Goal: Task Accomplishment & Management: Manage account settings

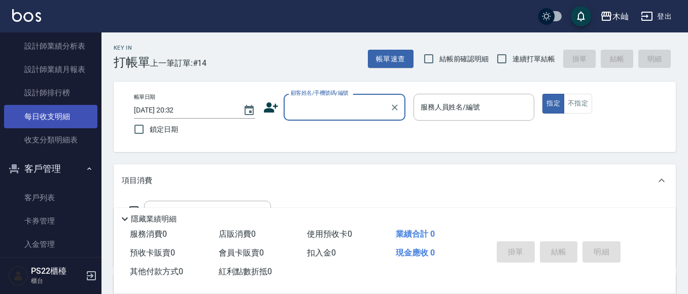
scroll to position [558, 0]
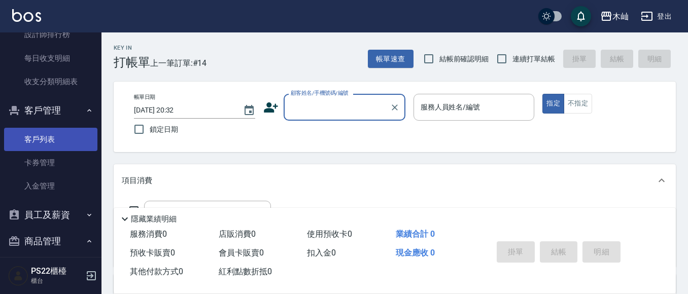
click at [74, 132] on link "客戶列表" at bounding box center [50, 139] width 93 height 23
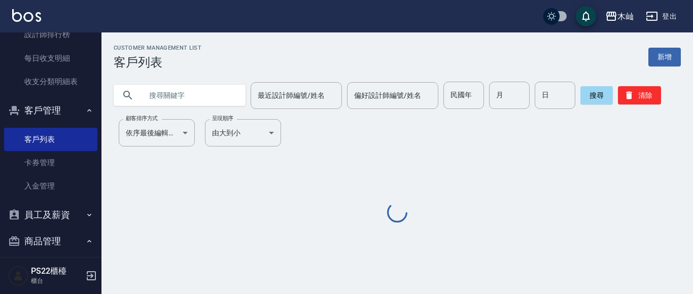
click at [163, 95] on input "text" at bounding box center [189, 95] width 95 height 27
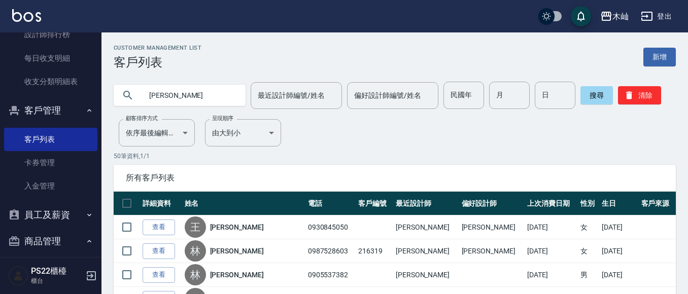
type input "[PERSON_NAME]"
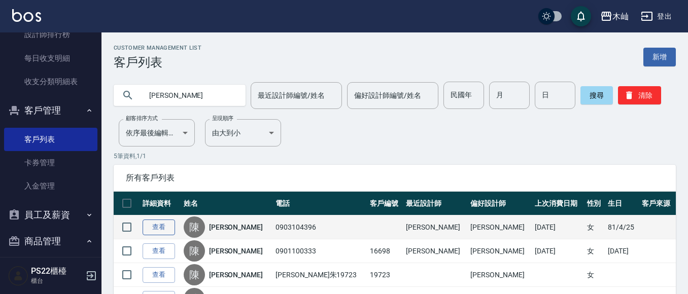
click at [170, 229] on link "查看" at bounding box center [159, 228] width 32 height 16
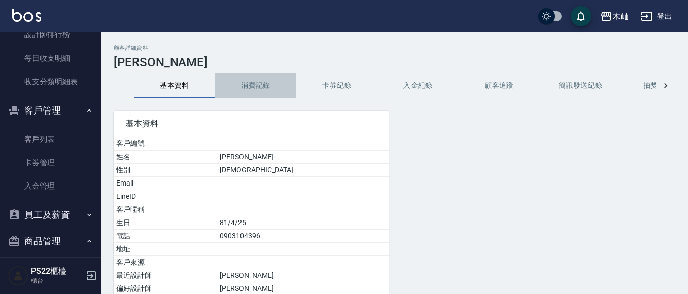
click at [254, 86] on button "消費記錄" at bounding box center [255, 86] width 81 height 24
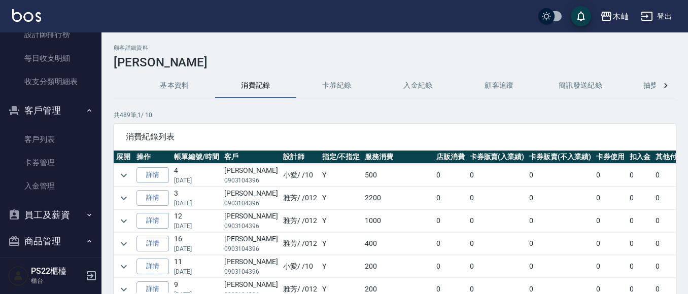
scroll to position [101, 0]
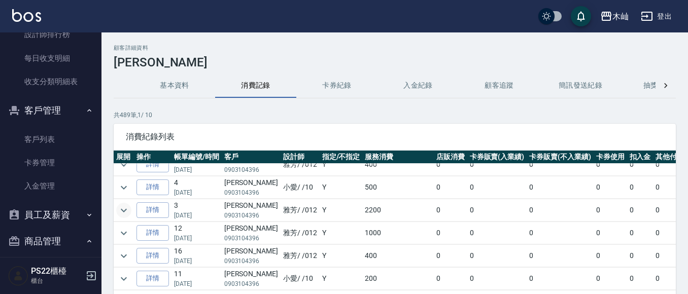
click at [125, 208] on icon "expand row" at bounding box center [124, 210] width 12 height 12
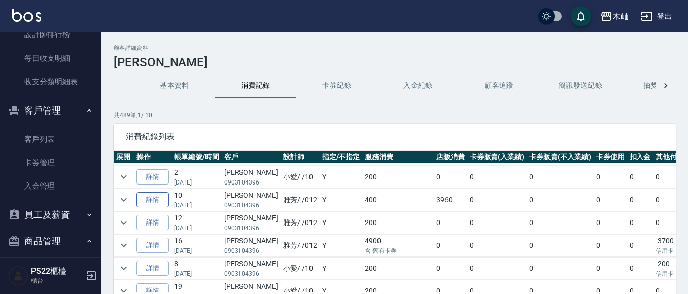
scroll to position [558, 0]
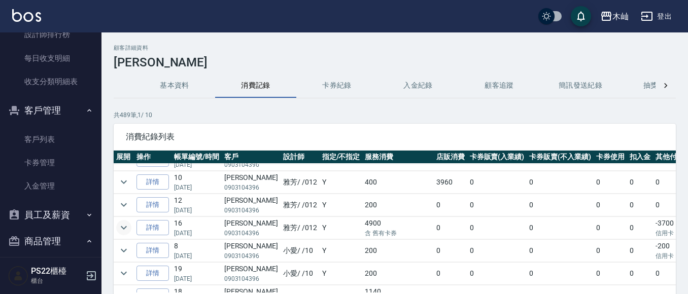
click at [125, 228] on icon "expand row" at bounding box center [124, 228] width 6 height 4
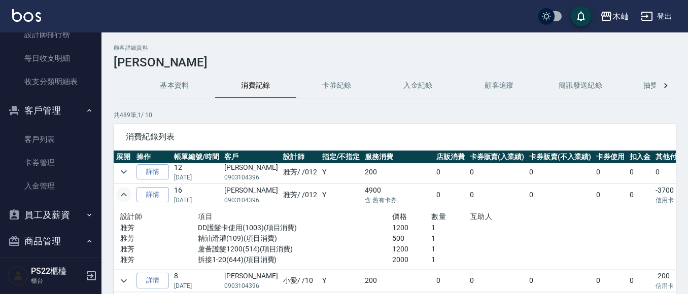
scroll to position [609, 0]
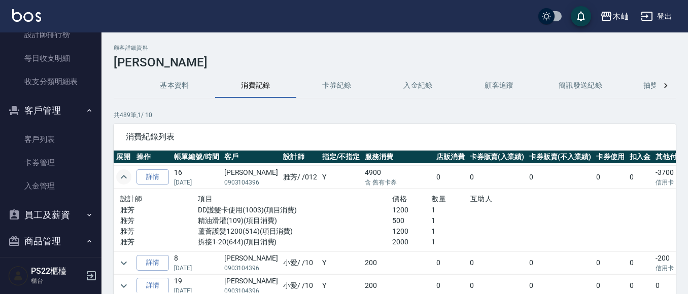
click at [248, 183] on p "0903104396" at bounding box center [251, 182] width 54 height 9
copy p "0903104396"
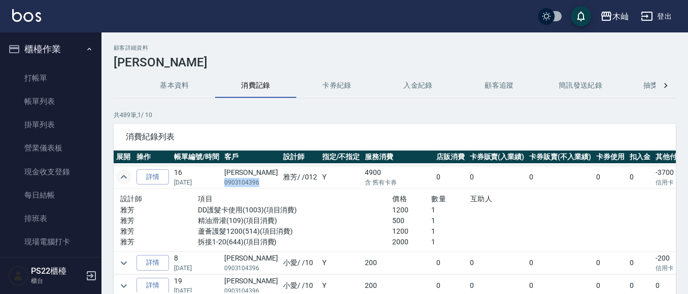
scroll to position [0, 0]
click at [64, 78] on link "打帳單" at bounding box center [50, 78] width 93 height 23
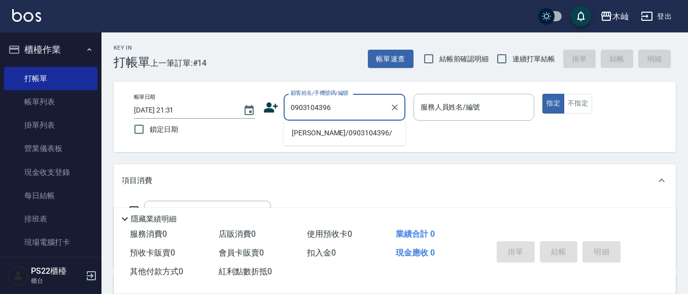
click at [342, 131] on li "[PERSON_NAME]/0903104396/" at bounding box center [344, 133] width 122 height 17
type input "[PERSON_NAME]/0903104396/"
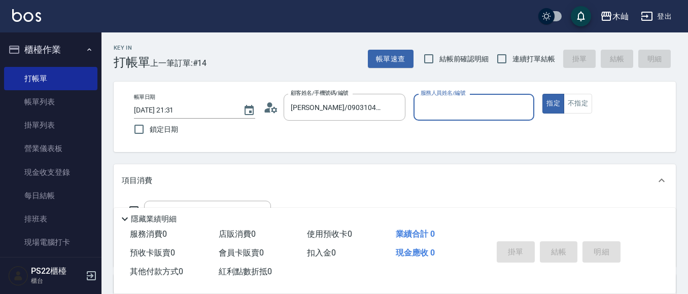
type input "雅芳-012"
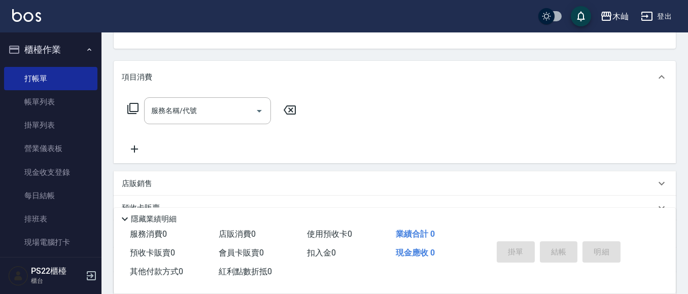
scroll to position [152, 0]
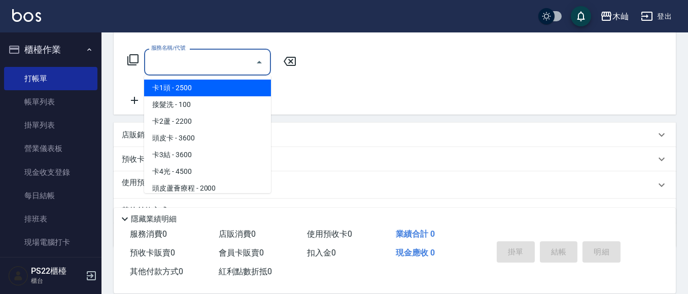
click at [212, 64] on input "服務名稱/代號" at bounding box center [200, 62] width 102 height 18
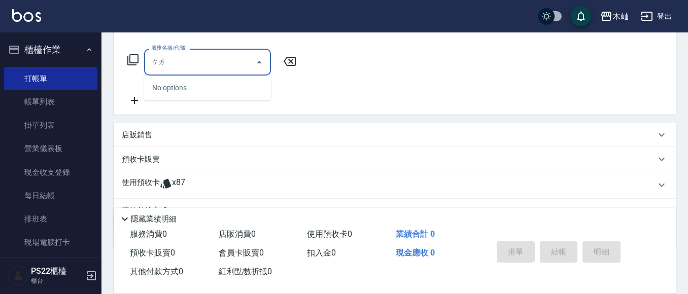
type input "猜"
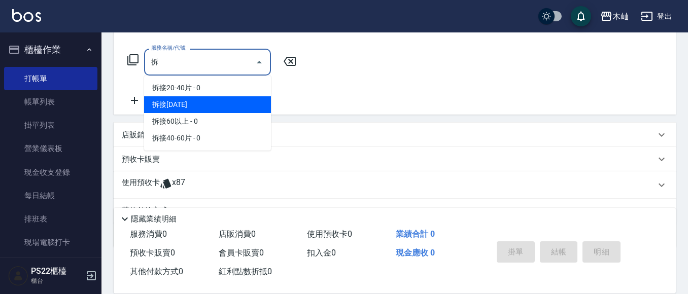
click at [221, 102] on span "拆接[DATE]" at bounding box center [207, 104] width 127 height 17
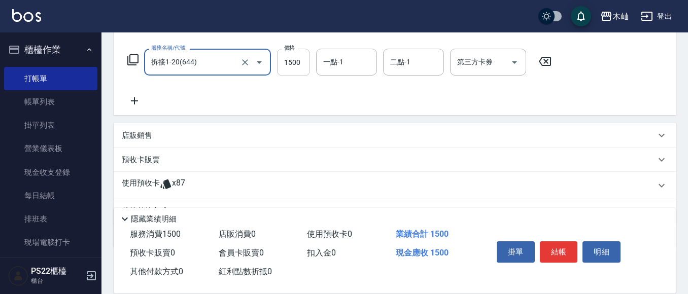
type input "拆接1-20(644)"
click at [297, 62] on input "1500" at bounding box center [293, 62] width 33 height 27
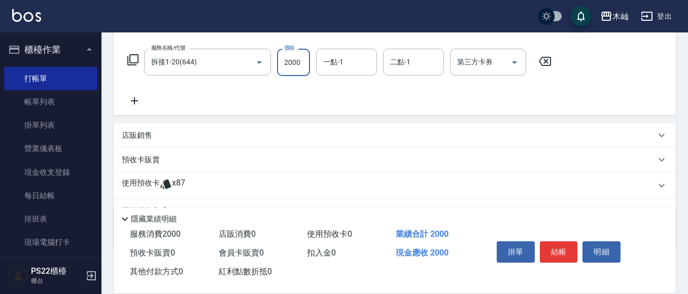
type input "2000"
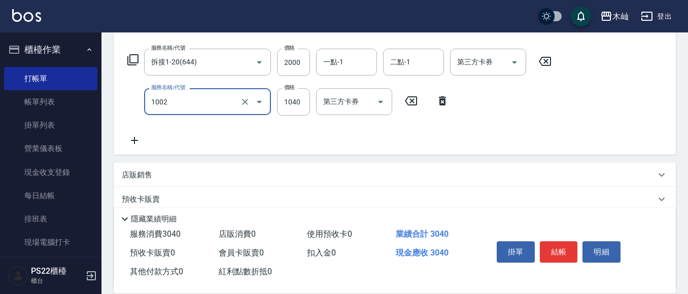
type input "鉑金護髮卡使用(1002)"
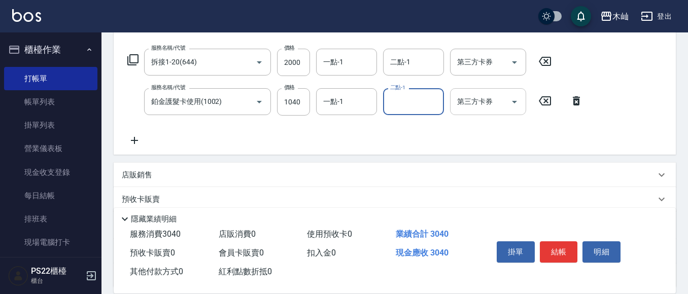
click at [515, 106] on icon "Open" at bounding box center [514, 102] width 12 height 12
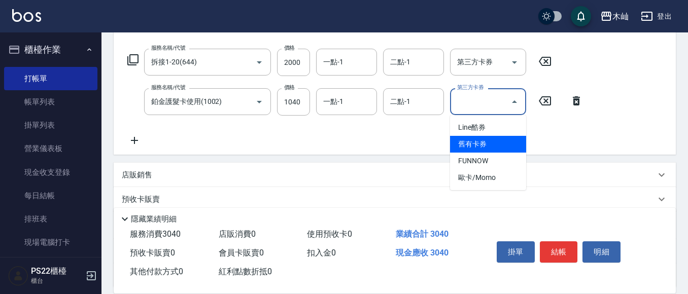
click at [499, 142] on span "舊有卡券" at bounding box center [488, 144] width 76 height 17
type input "舊有卡券"
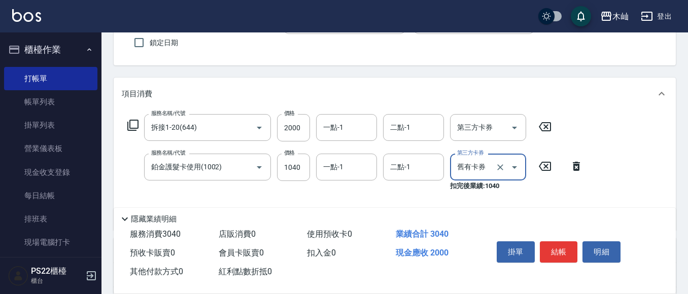
scroll to position [0, 0]
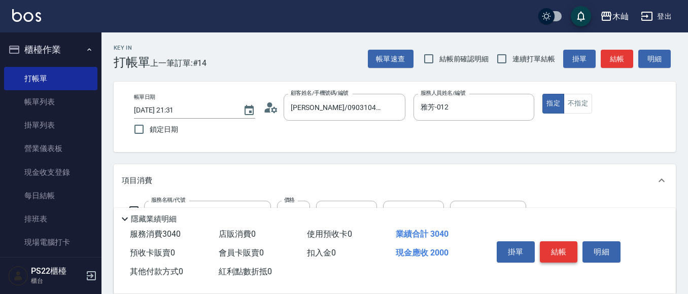
click at [551, 250] on button "結帳" at bounding box center [559, 251] width 38 height 21
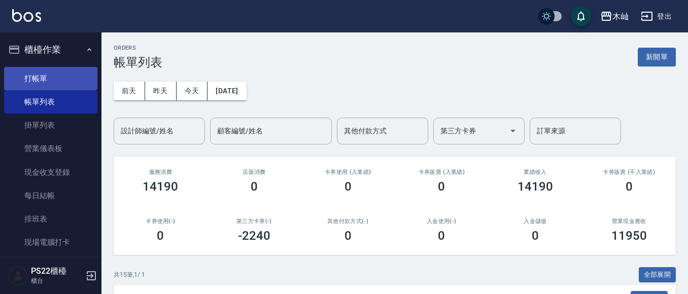
click at [56, 81] on link "打帳單" at bounding box center [50, 78] width 93 height 23
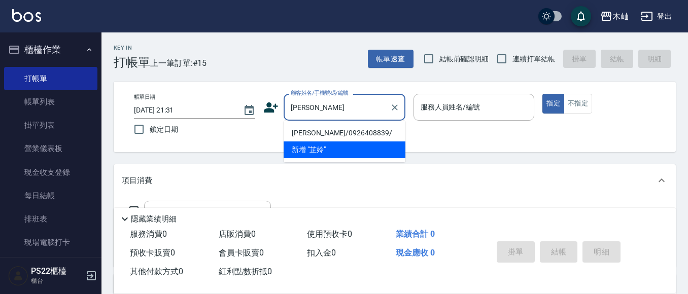
click at [351, 128] on li "[PERSON_NAME]/0926408839/" at bounding box center [344, 133] width 122 height 17
type input "[PERSON_NAME]/0926408839/"
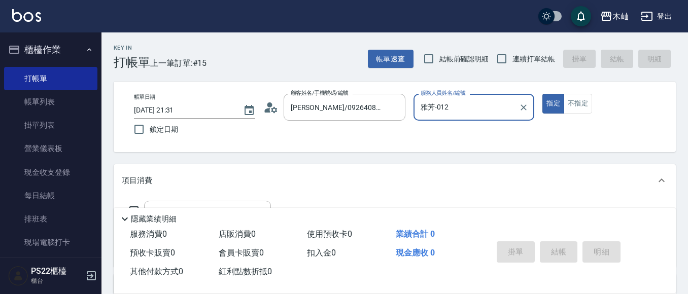
type input "雅芳-012"
click at [331, 156] on div "Key In 打帳單 上一筆訂單:#15 帳單速查 結帳前確認明細 連續打單結帳 掛單 結帳 明細 帳單日期 [DATE] 21:31 鎖定日期 顧客姓名/手…" at bounding box center [394, 262] width 586 height 461
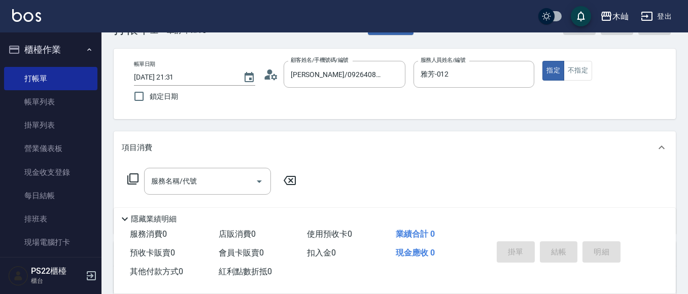
scroll to position [51, 0]
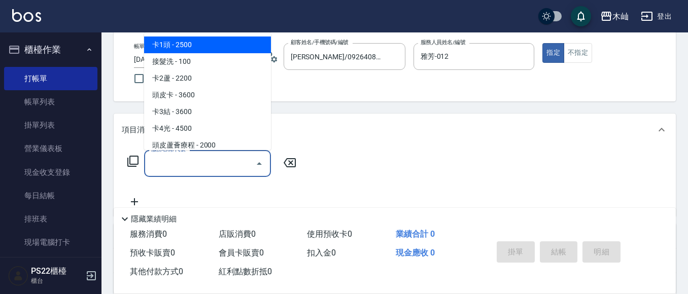
click at [203, 165] on input "服務名稱/代號" at bounding box center [200, 164] width 102 height 18
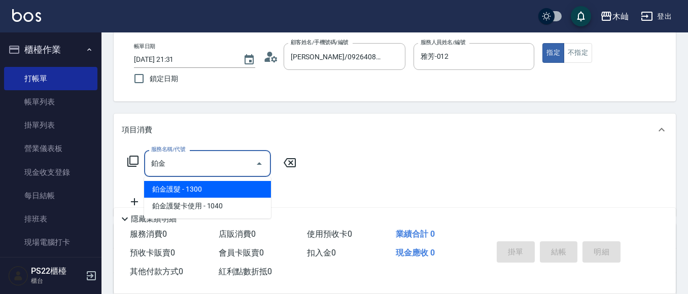
click at [212, 196] on span "鉑金護髮 - 1300" at bounding box center [207, 189] width 127 height 17
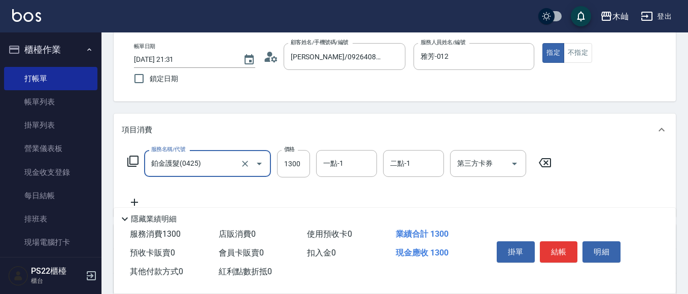
type input "鉑金護髮(0425)"
click at [353, 108] on div "Key In 打帳單 上一筆訂單:#15 帳單速查 結帳前確認明細 連續打單結帳 掛單 結帳 明細 帳單日期 [DATE] 21:31 鎖定日期 顧客姓名/手…" at bounding box center [394, 213] width 586 height 462
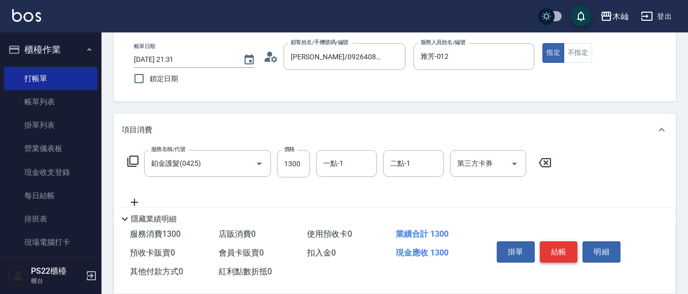
click at [557, 247] on button "結帳" at bounding box center [559, 251] width 38 height 21
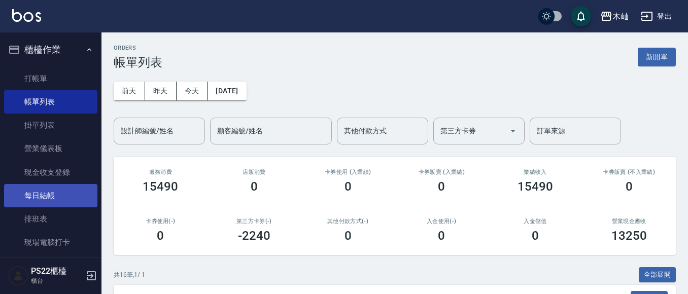
click at [53, 192] on link "每日結帳" at bounding box center [50, 195] width 93 height 23
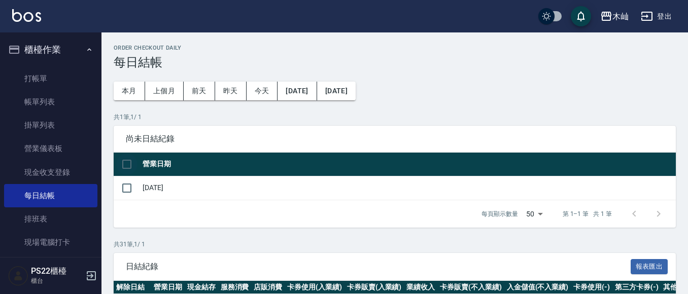
click at [127, 167] on input "checkbox" at bounding box center [126, 164] width 21 height 21
checkbox input "true"
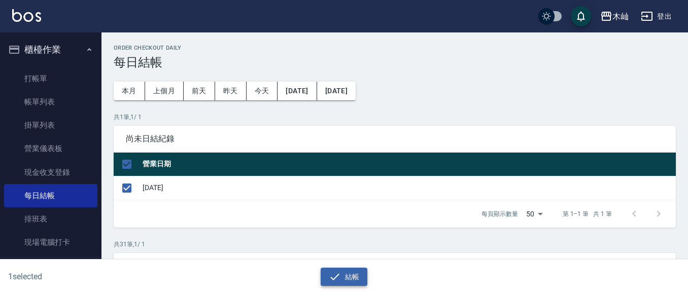
click at [348, 274] on button "結帳" at bounding box center [344, 277] width 47 height 19
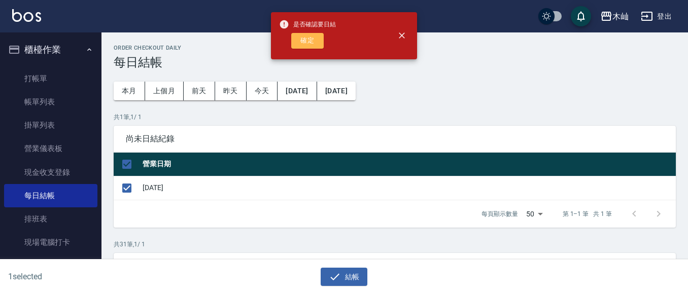
click at [294, 37] on button "確定" at bounding box center [307, 41] width 32 height 16
checkbox input "false"
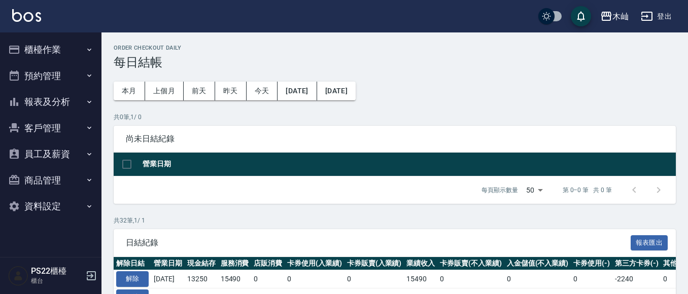
click at [63, 103] on button "報表及分析" at bounding box center [50, 102] width 93 height 26
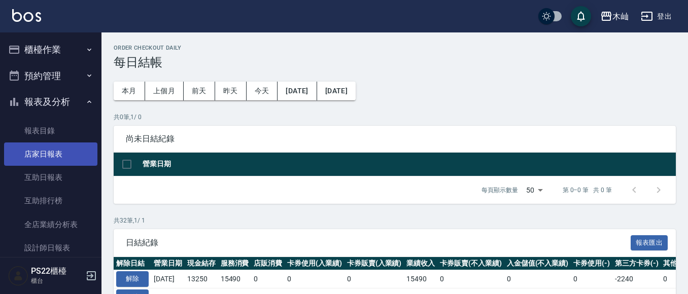
click at [54, 153] on link "店家日報表" at bounding box center [50, 154] width 93 height 23
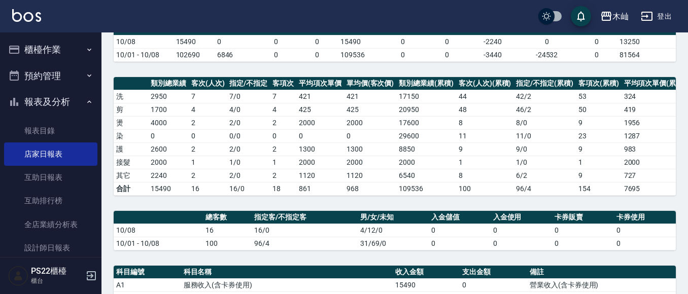
scroll to position [67, 0]
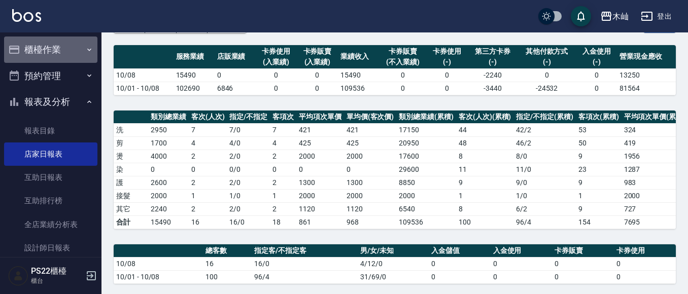
click at [60, 57] on button "櫃檯作業" at bounding box center [50, 50] width 93 height 26
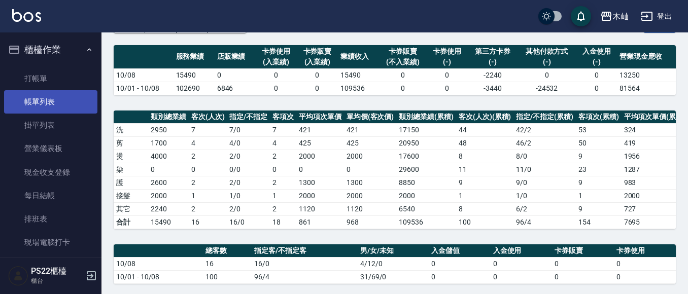
click at [64, 104] on link "帳單列表" at bounding box center [50, 101] width 93 height 23
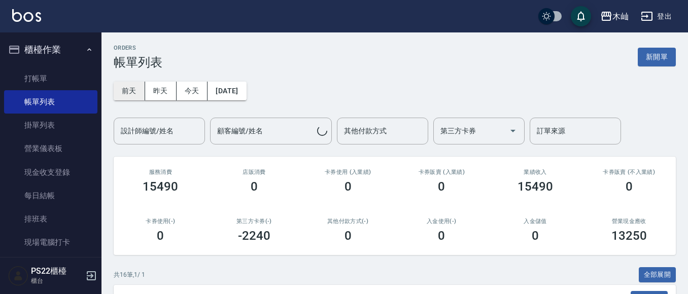
click at [137, 77] on div "前天 昨天 今天 2025/10/08 設計師編號/姓名 設計師編號/姓名 顧客編號/姓名 顧客編號/姓名 其他付款方式 其他付款方式 第三方卡券 第三方卡券…" at bounding box center [395, 106] width 562 height 75
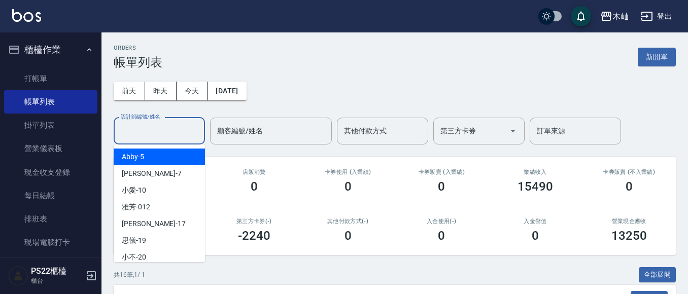
click at [152, 125] on div "設計師編號/姓名 設計師編號/姓名" at bounding box center [159, 131] width 91 height 27
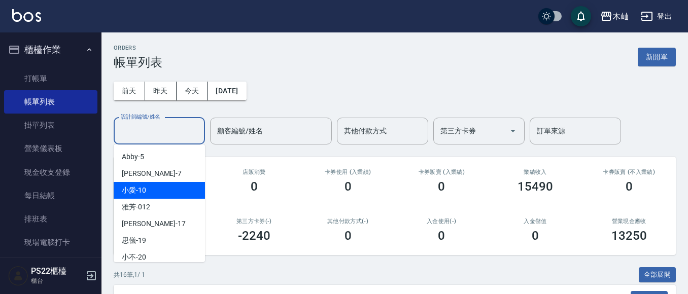
click at [169, 190] on div "小愛 -10" at bounding box center [159, 190] width 91 height 17
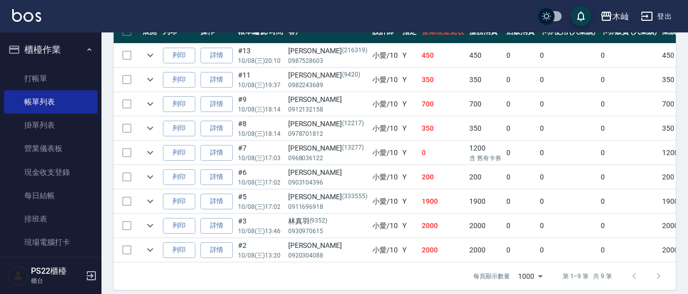
scroll to position [304, 0]
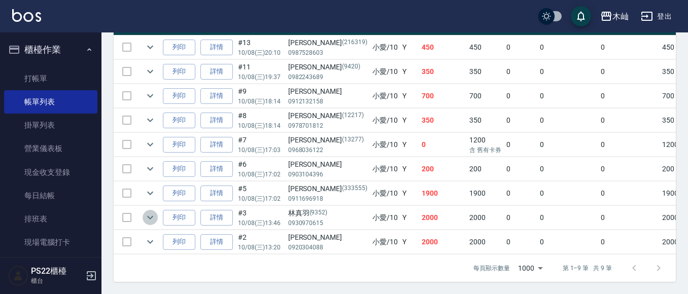
click at [149, 213] on icon "expand row" at bounding box center [150, 217] width 12 height 12
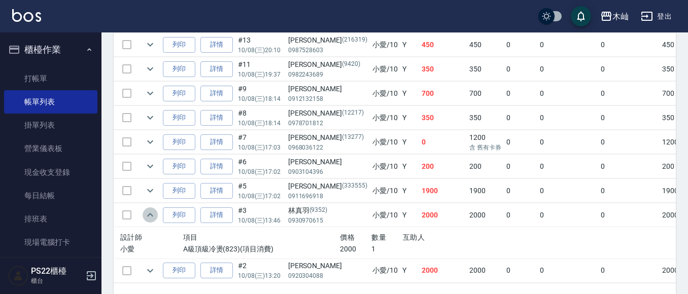
click at [149, 213] on icon "expand row" at bounding box center [150, 215] width 12 height 12
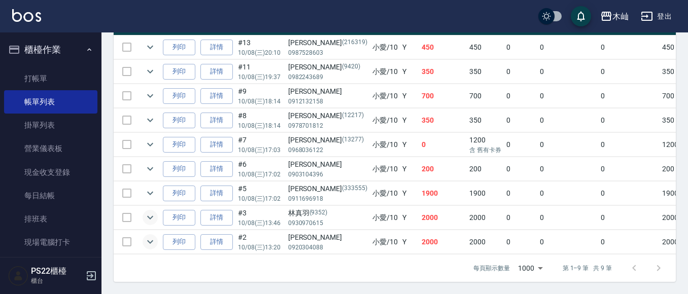
click at [156, 240] on icon "expand row" at bounding box center [150, 242] width 12 height 12
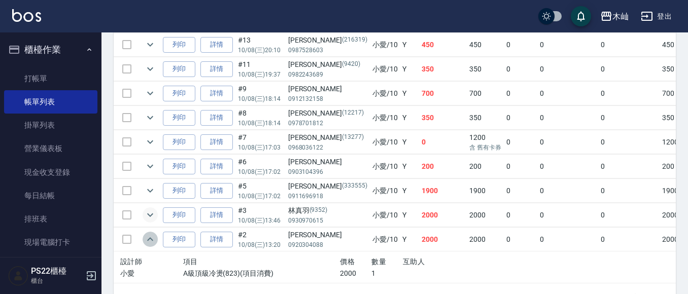
click at [156, 240] on icon "expand row" at bounding box center [150, 239] width 12 height 12
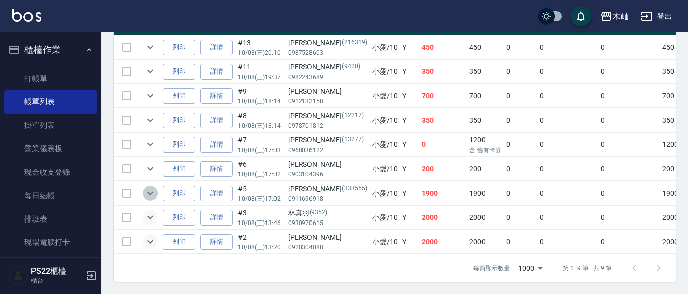
click at [148, 189] on icon "expand row" at bounding box center [150, 193] width 12 height 12
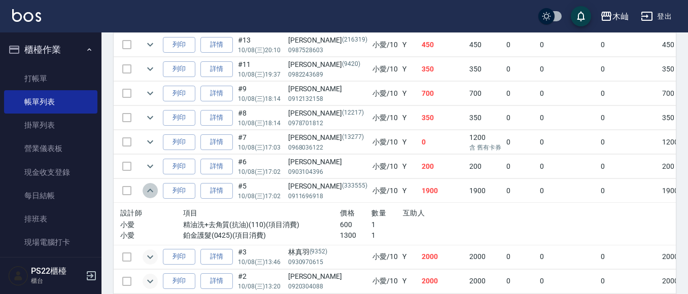
click at [148, 189] on icon "expand row" at bounding box center [150, 191] width 12 height 12
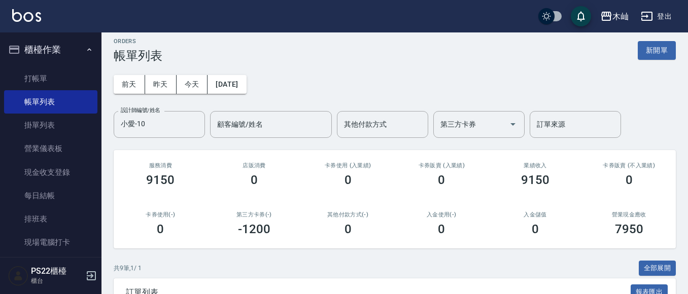
scroll to position [6, 0]
click at [152, 127] on input "小愛-10" at bounding box center [151, 125] width 67 height 18
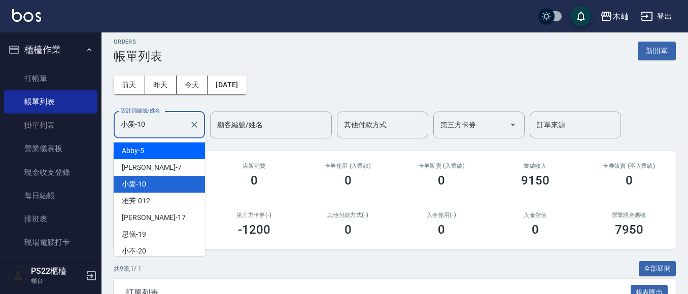
click at [152, 145] on div "Abby -5" at bounding box center [159, 151] width 91 height 17
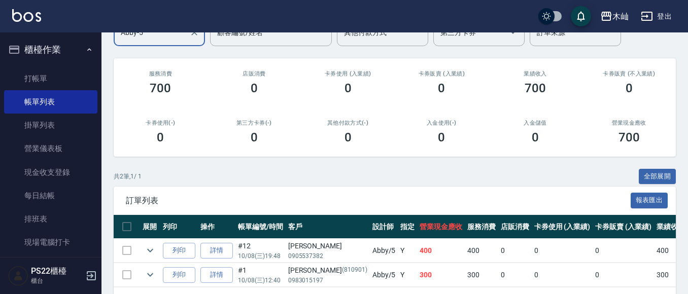
scroll to position [0, 0]
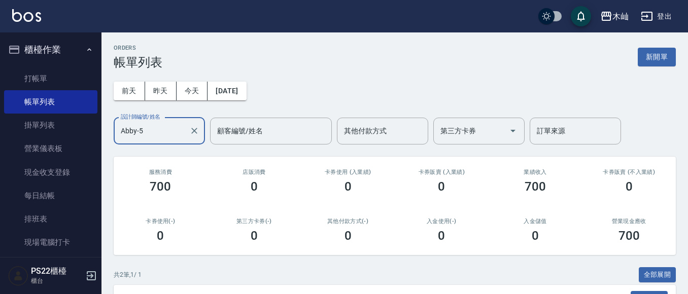
click at [168, 130] on input "Abby-5" at bounding box center [151, 131] width 67 height 18
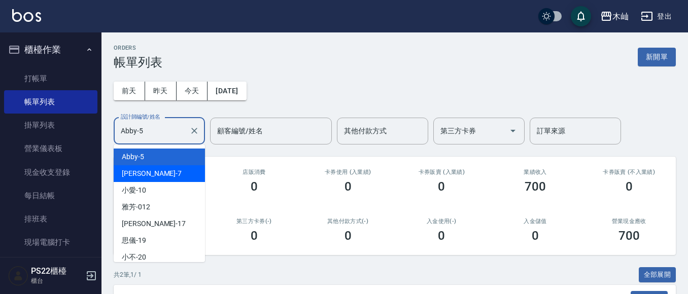
click at [164, 181] on div "玟玟 -7" at bounding box center [159, 173] width 91 height 17
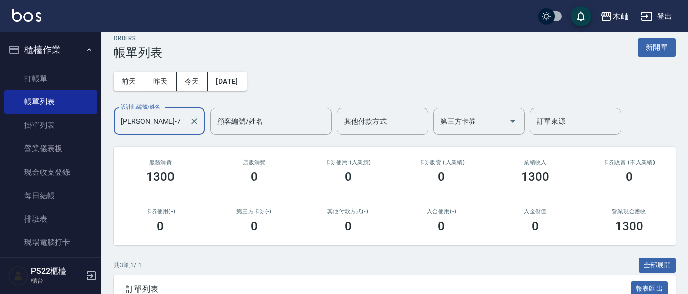
scroll to position [63, 0]
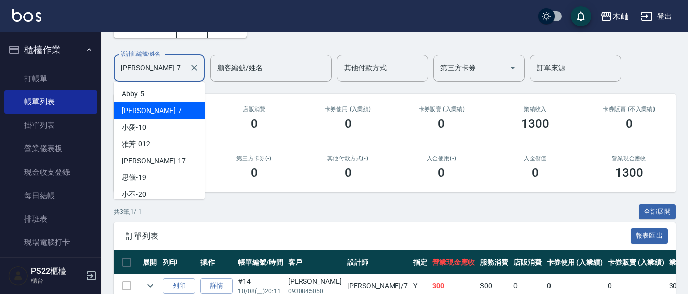
click at [165, 65] on input "玟玟-7" at bounding box center [151, 68] width 67 height 18
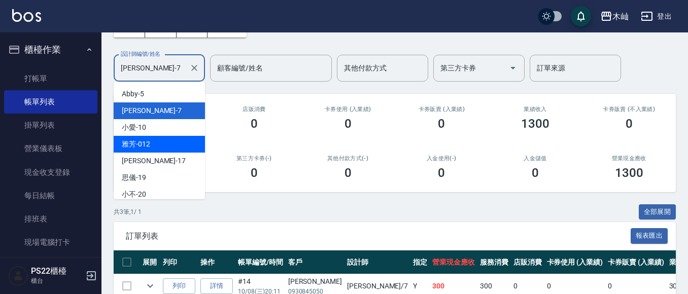
click at [163, 144] on div "雅芳 -012" at bounding box center [159, 144] width 91 height 17
type input "雅芳-012"
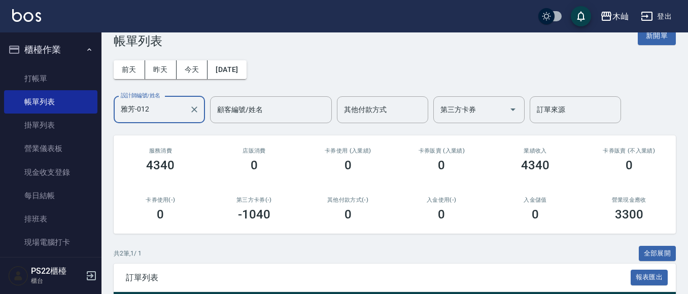
scroll to position [0, 0]
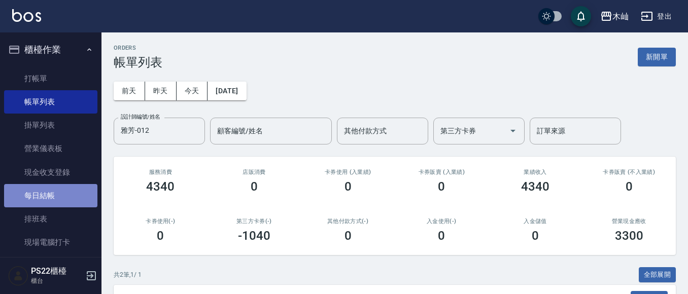
click at [64, 196] on link "每日結帳" at bounding box center [50, 195] width 93 height 23
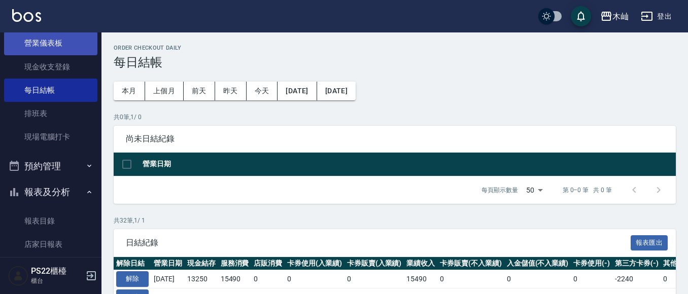
scroll to position [152, 0]
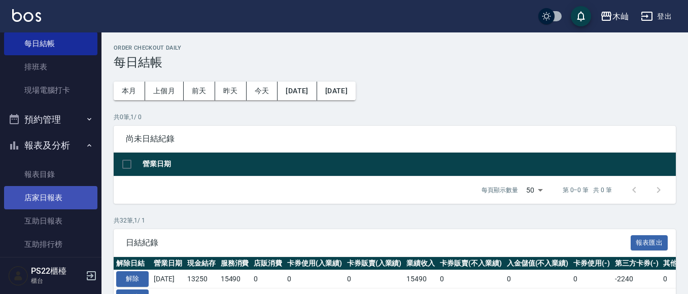
click at [50, 201] on link "店家日報表" at bounding box center [50, 197] width 93 height 23
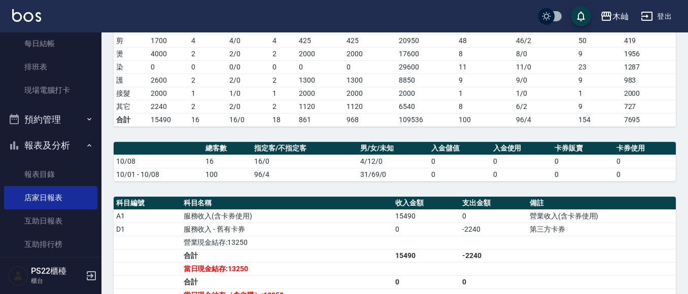
scroll to position [174, 0]
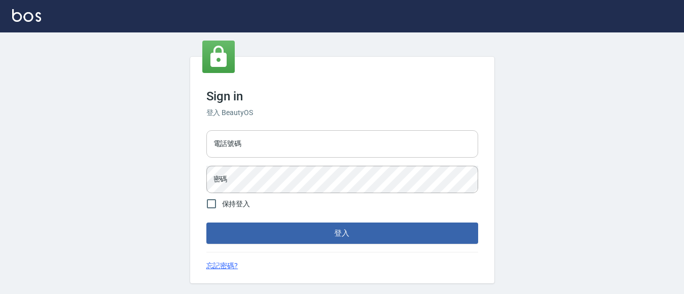
click at [370, 156] on input "電話號碼" at bounding box center [342, 143] width 272 height 27
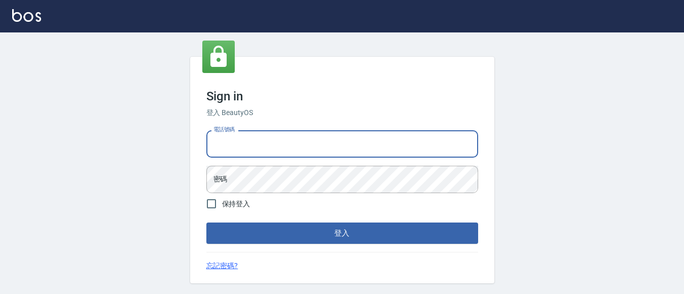
type input "0929726667"
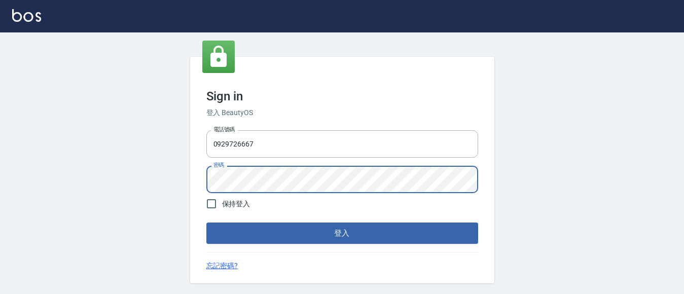
click at [206, 223] on button "登入" at bounding box center [342, 233] width 272 height 21
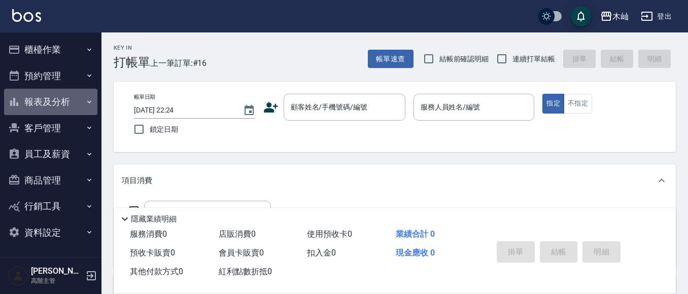
click at [53, 103] on button "報表及分析" at bounding box center [50, 102] width 93 height 26
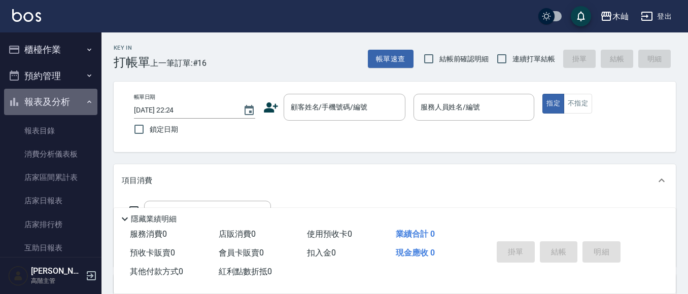
click at [70, 105] on button "報表及分析" at bounding box center [50, 102] width 93 height 26
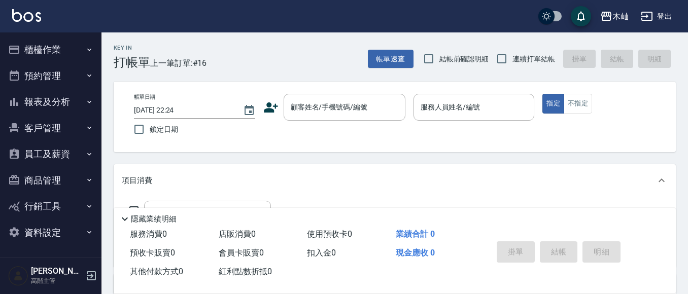
click at [76, 157] on button "員工及薪資" at bounding box center [50, 154] width 93 height 26
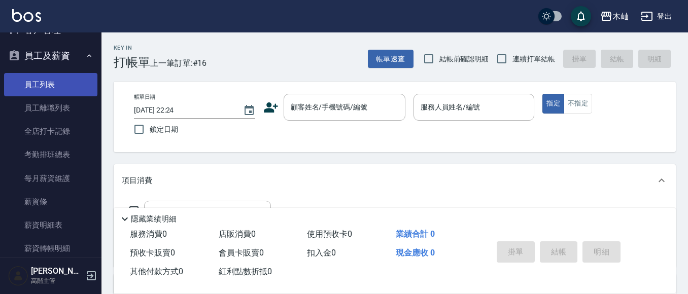
scroll to position [101, 0]
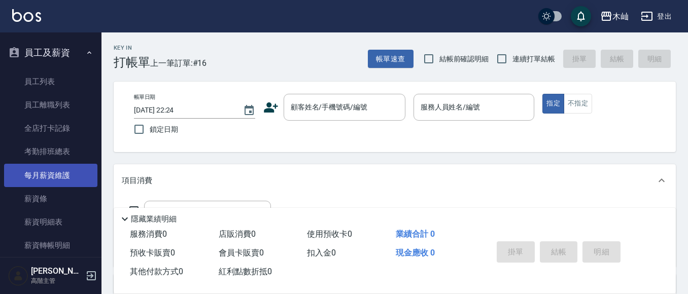
click at [70, 183] on link "每月薪資維護" at bounding box center [50, 175] width 93 height 23
